Goal: Task Accomplishment & Management: Complete application form

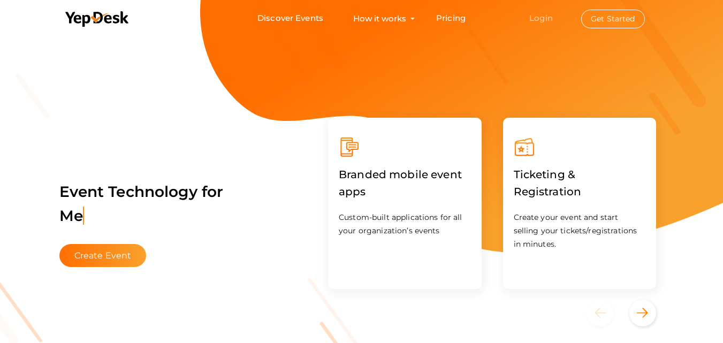
click at [547, 19] on link "Login" at bounding box center [541, 18] width 24 height 10
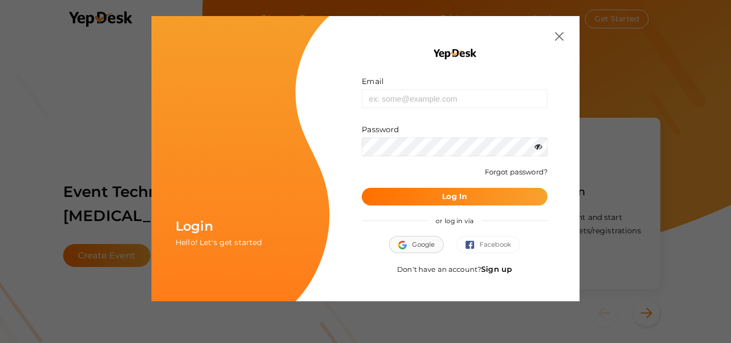
click at [423, 248] on span "Google" at bounding box center [416, 244] width 36 height 11
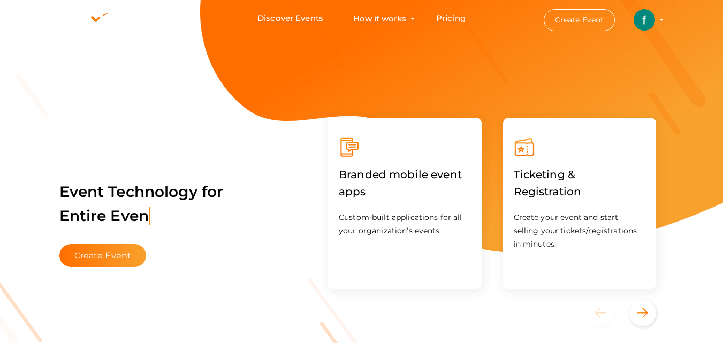
click at [641, 19] on img at bounding box center [643, 19] width 21 height 21
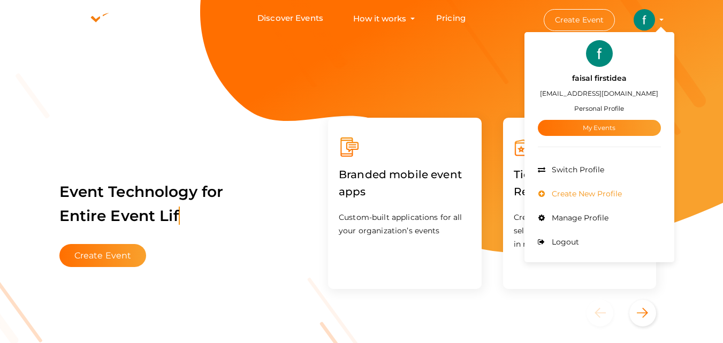
click at [585, 197] on span "Create New Profile" at bounding box center [585, 194] width 73 height 10
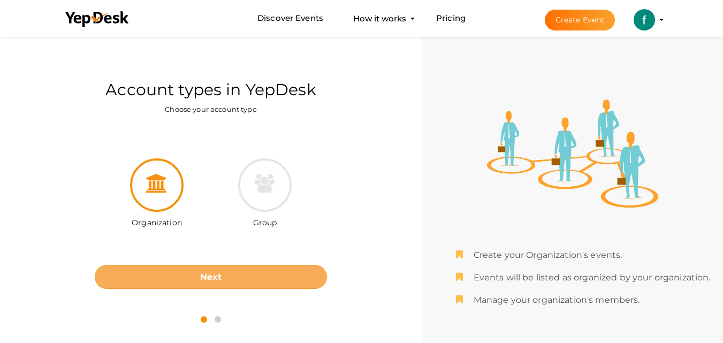
click at [207, 284] on button "Next" at bounding box center [211, 277] width 232 height 24
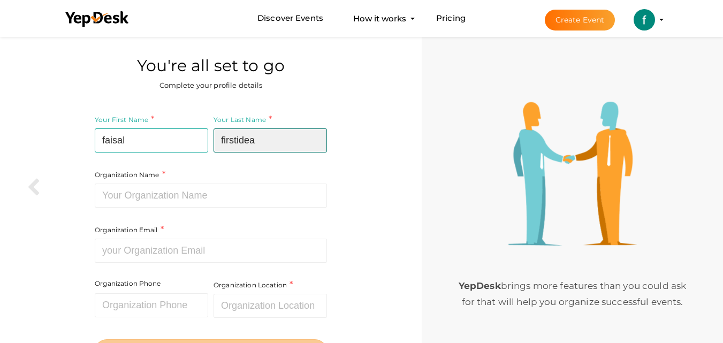
drag, startPoint x: 262, startPoint y: 135, endPoint x: 193, endPoint y: 142, distance: 69.4
click at [193, 142] on div "Your First Name [PERSON_NAME] Required. Must contain letters only. Must be betw…" at bounding box center [211, 201] width 232 height 176
type input "[PERSON_NAME]"
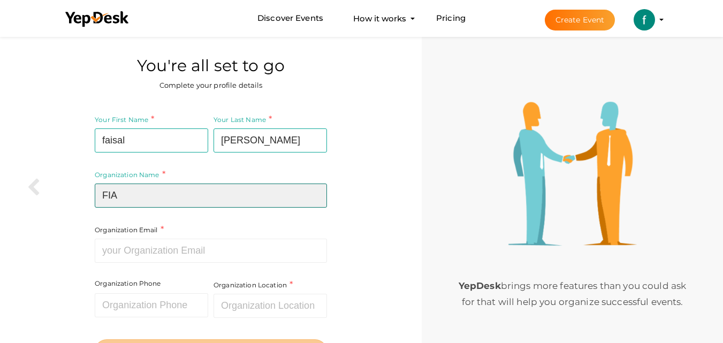
type input "FIA"
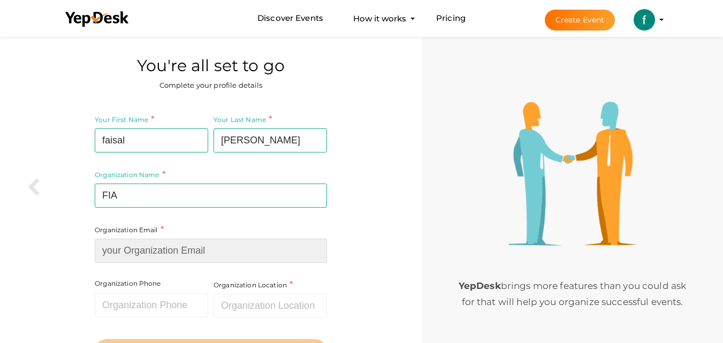
click at [287, 252] on input at bounding box center [211, 251] width 232 height 24
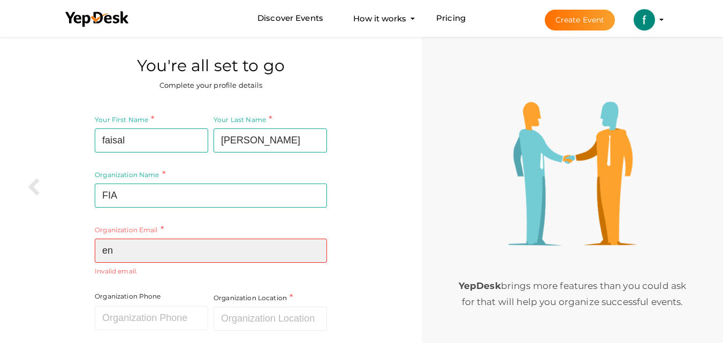
type input "e"
type input "f"
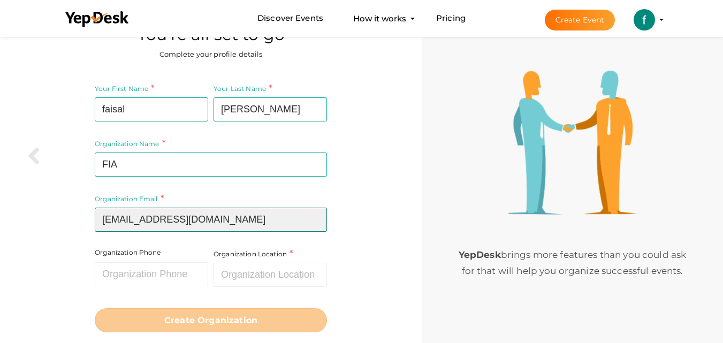
scroll to position [60, 0]
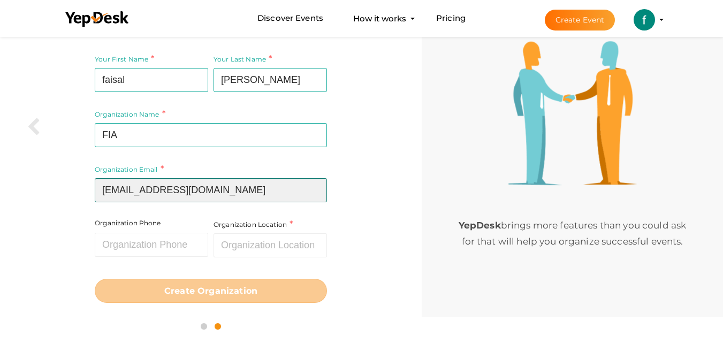
type input "[EMAIL_ADDRESS][DOMAIN_NAME]"
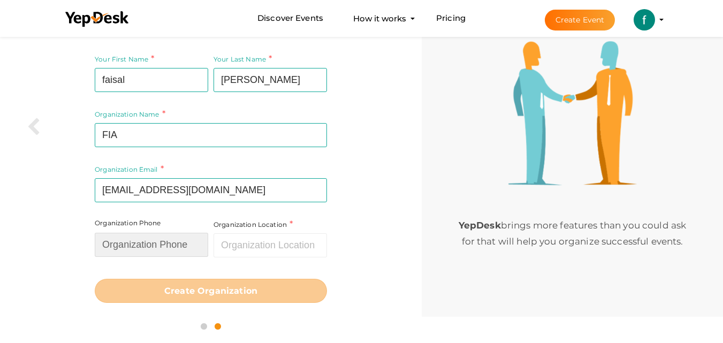
click at [139, 242] on input "text" at bounding box center [151, 245] width 113 height 24
type input "9458755005"
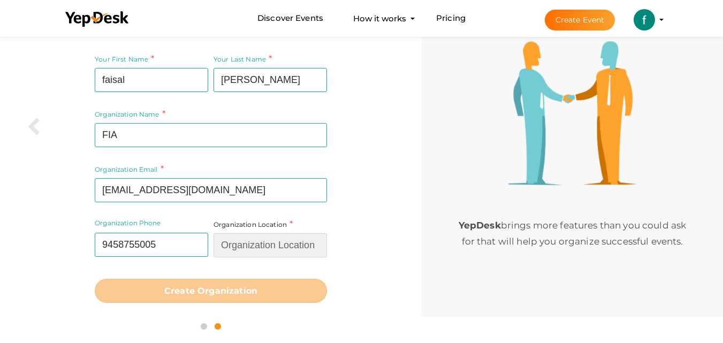
click at [240, 246] on input "text" at bounding box center [269, 245] width 113 height 24
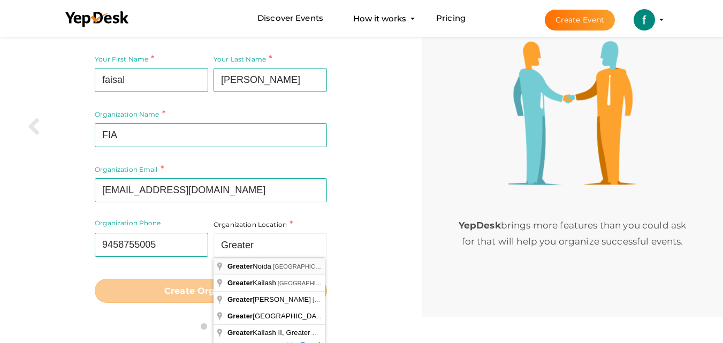
type input "[GEOGRAPHIC_DATA], [GEOGRAPHIC_DATA], [GEOGRAPHIC_DATA]"
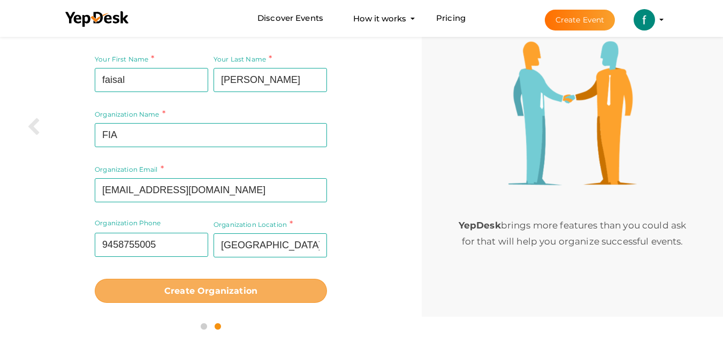
click at [211, 291] on b "Create Organization" at bounding box center [210, 291] width 93 height 10
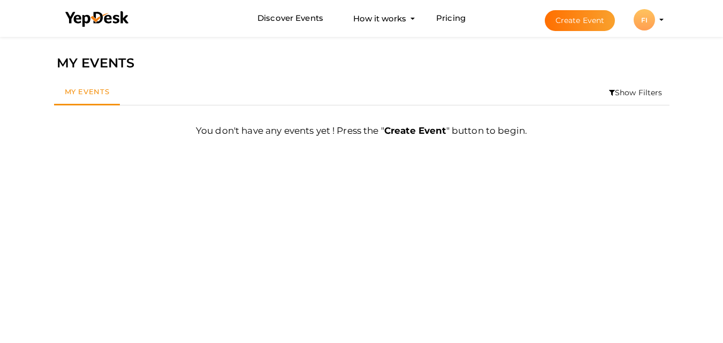
click at [550, 151] on div "Filter MY EVENTS My Events Show Filters By Event Name By Location Enter event l…" at bounding box center [362, 205] width 626 height 343
